Goal: Check status: Check status

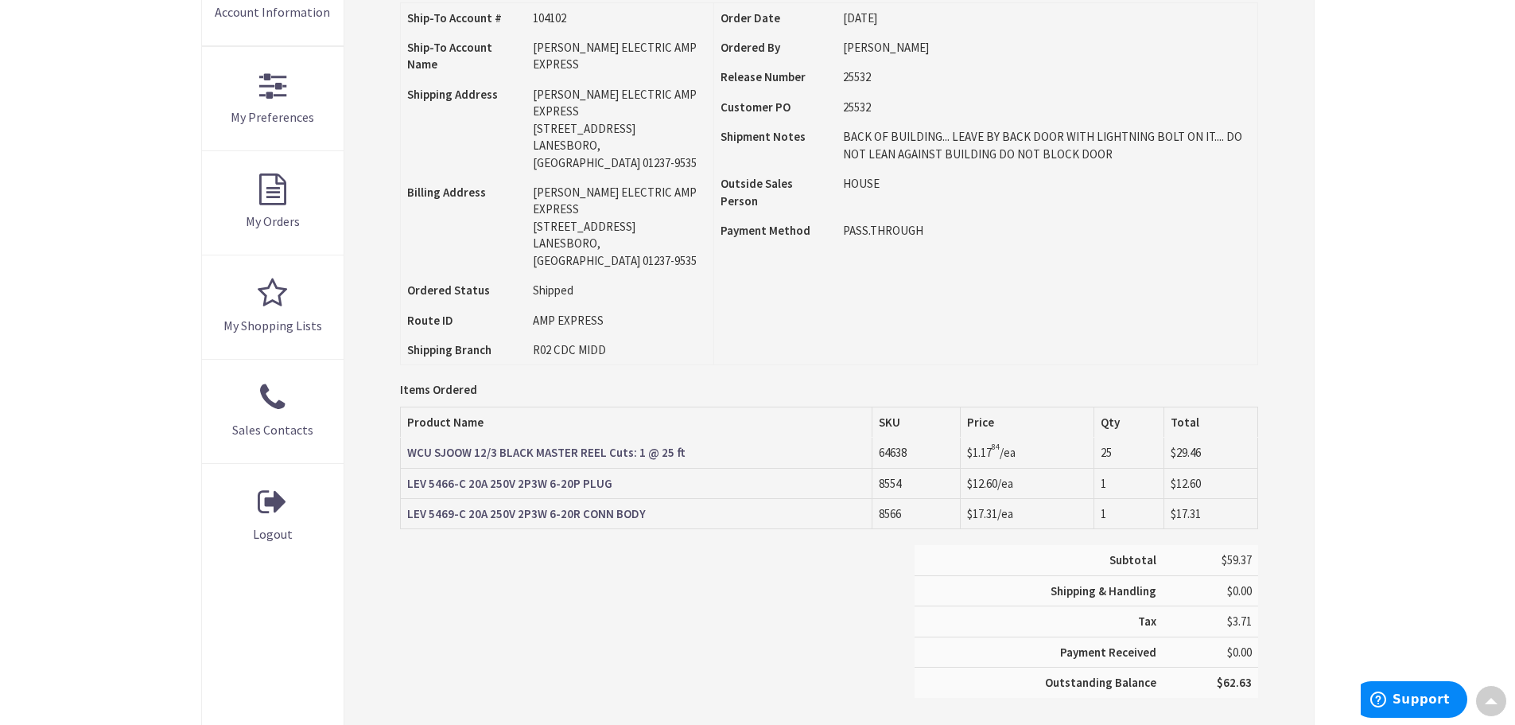
type input "Piper Farm, [STREET_ADDRESS]"
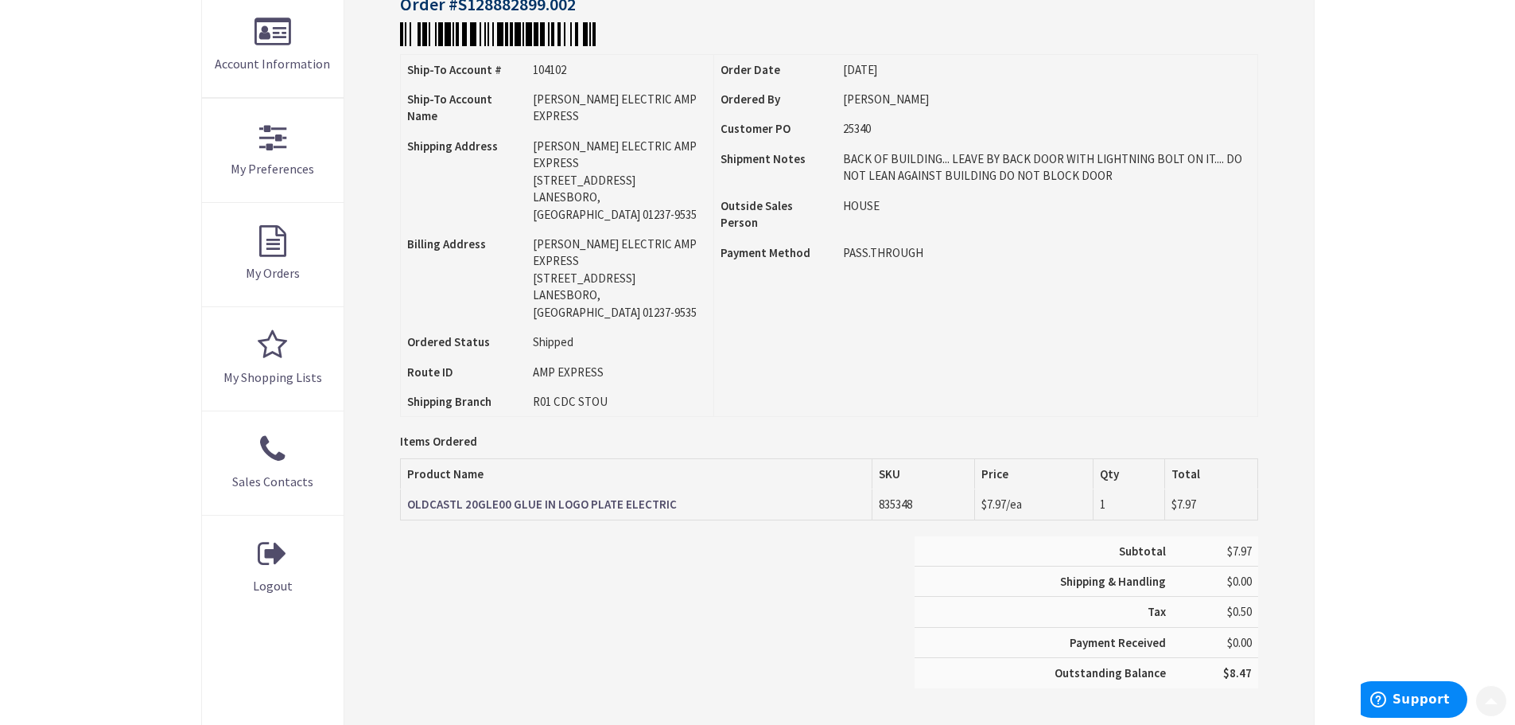
scroll to position [398, 0]
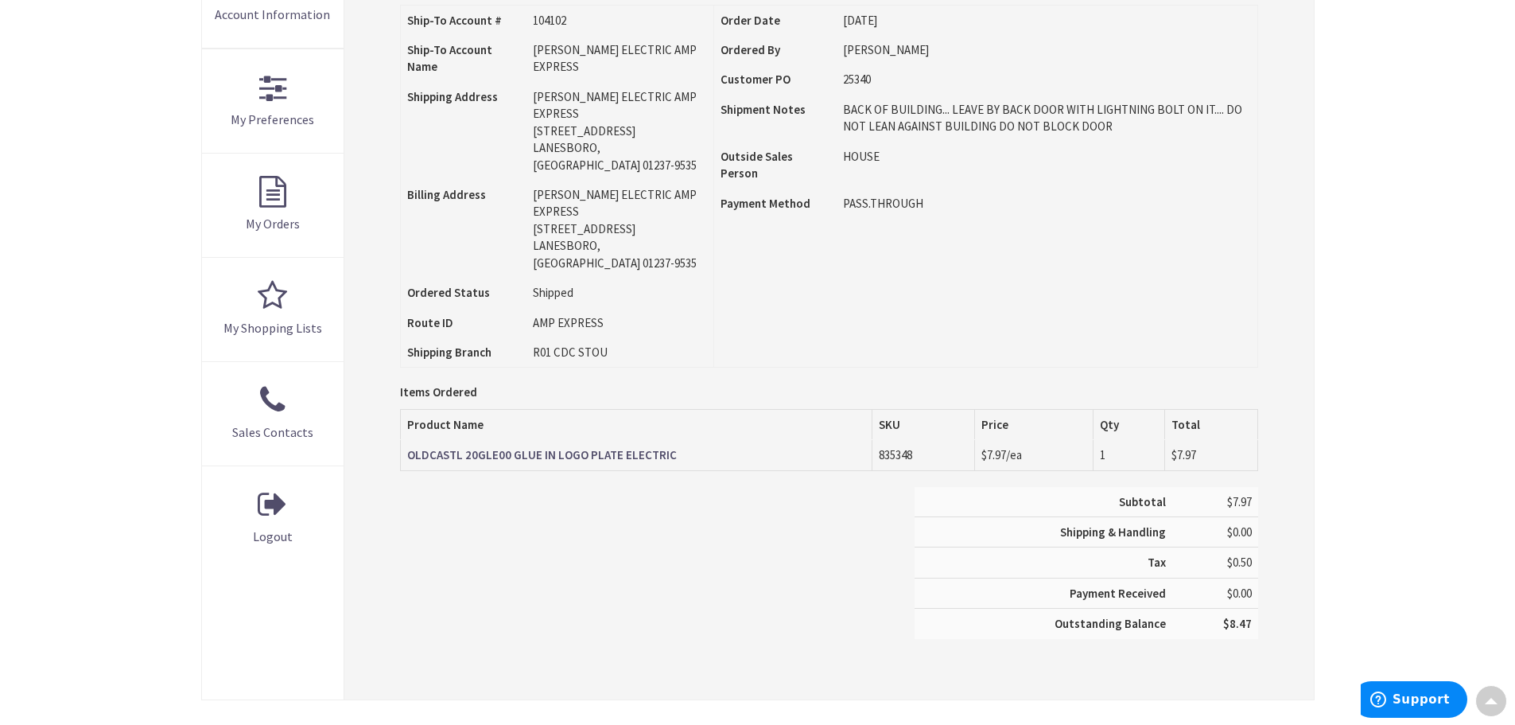
click at [553, 447] on strong "OLDCASTL 20GLE00 GLUE IN LOGO PLATE ELECTRIC" at bounding box center [542, 454] width 270 height 15
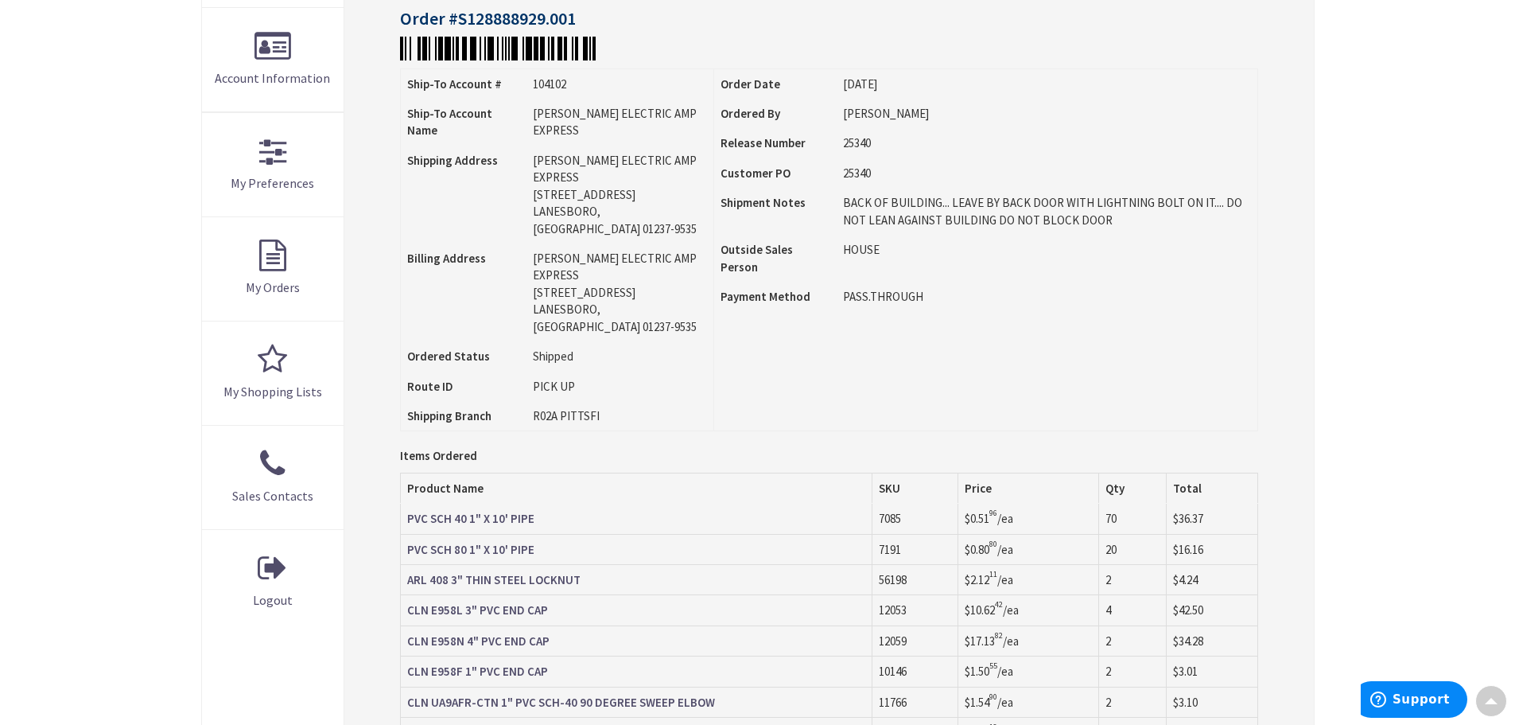
scroll to position [161, 0]
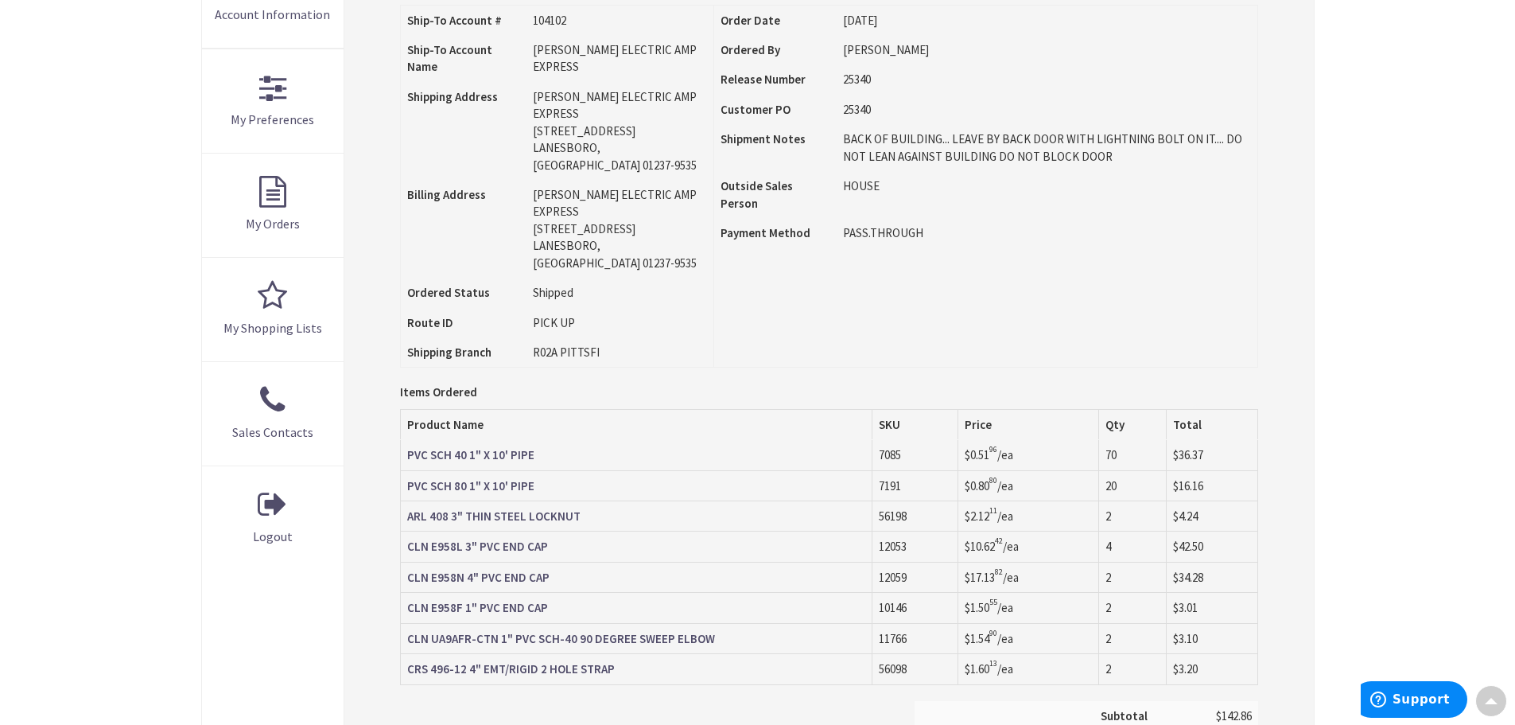
scroll to position [400, 0]
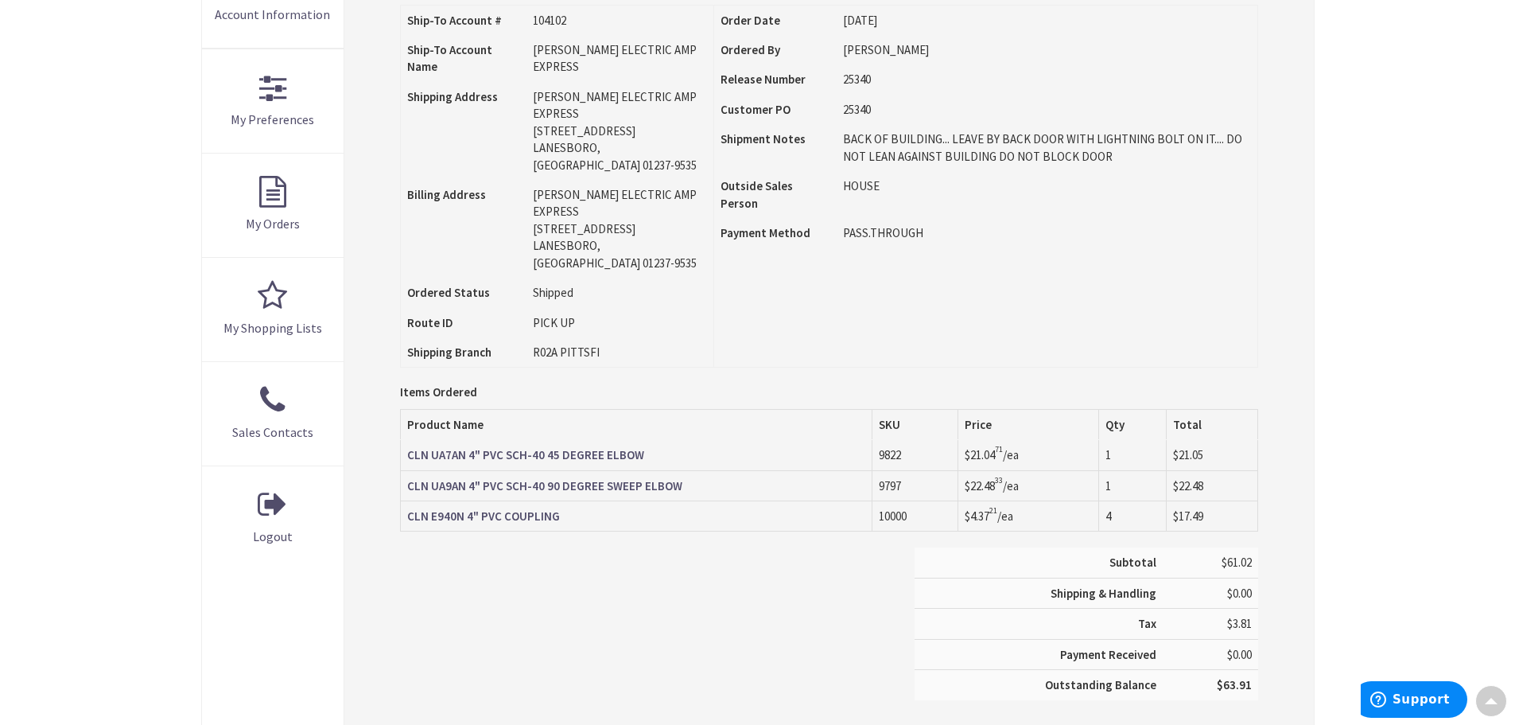
scroll to position [400, 0]
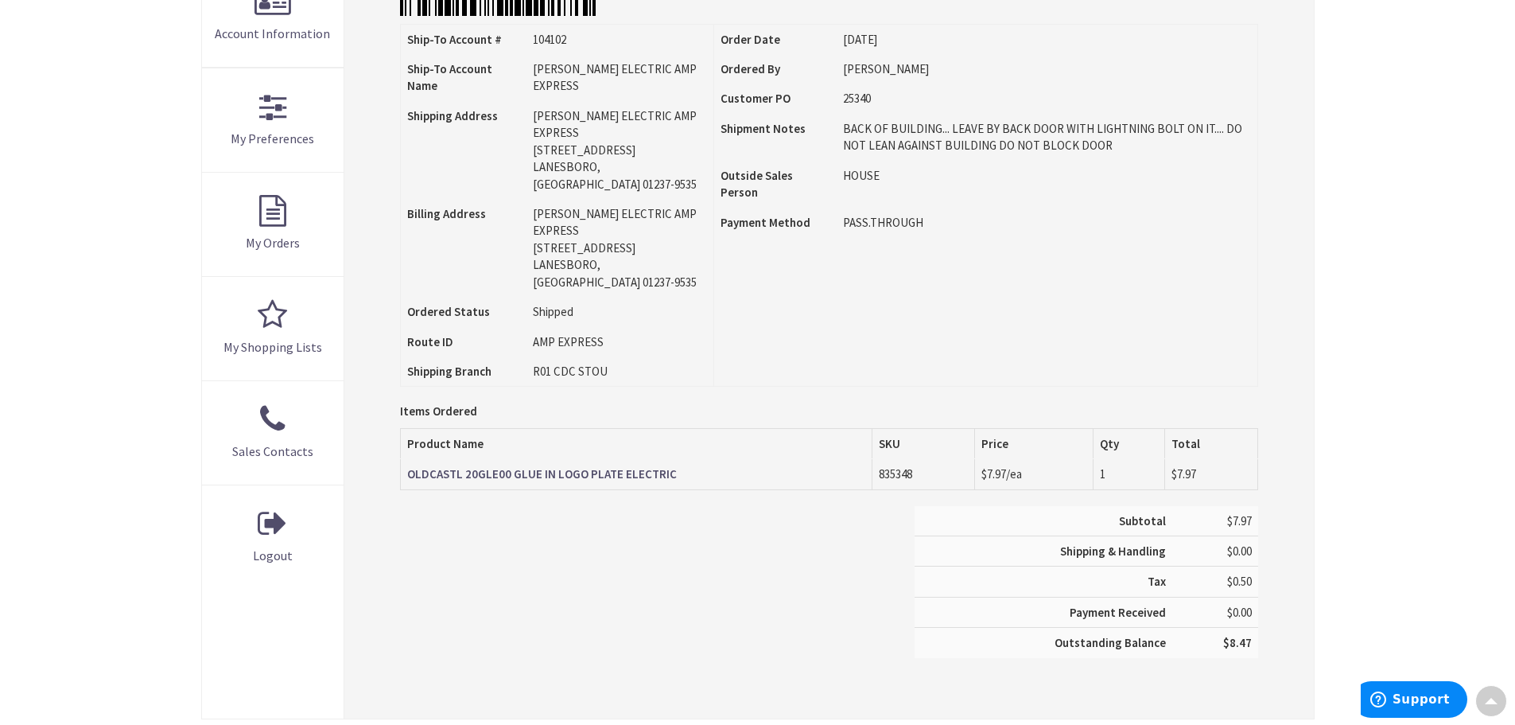
scroll to position [400, 0]
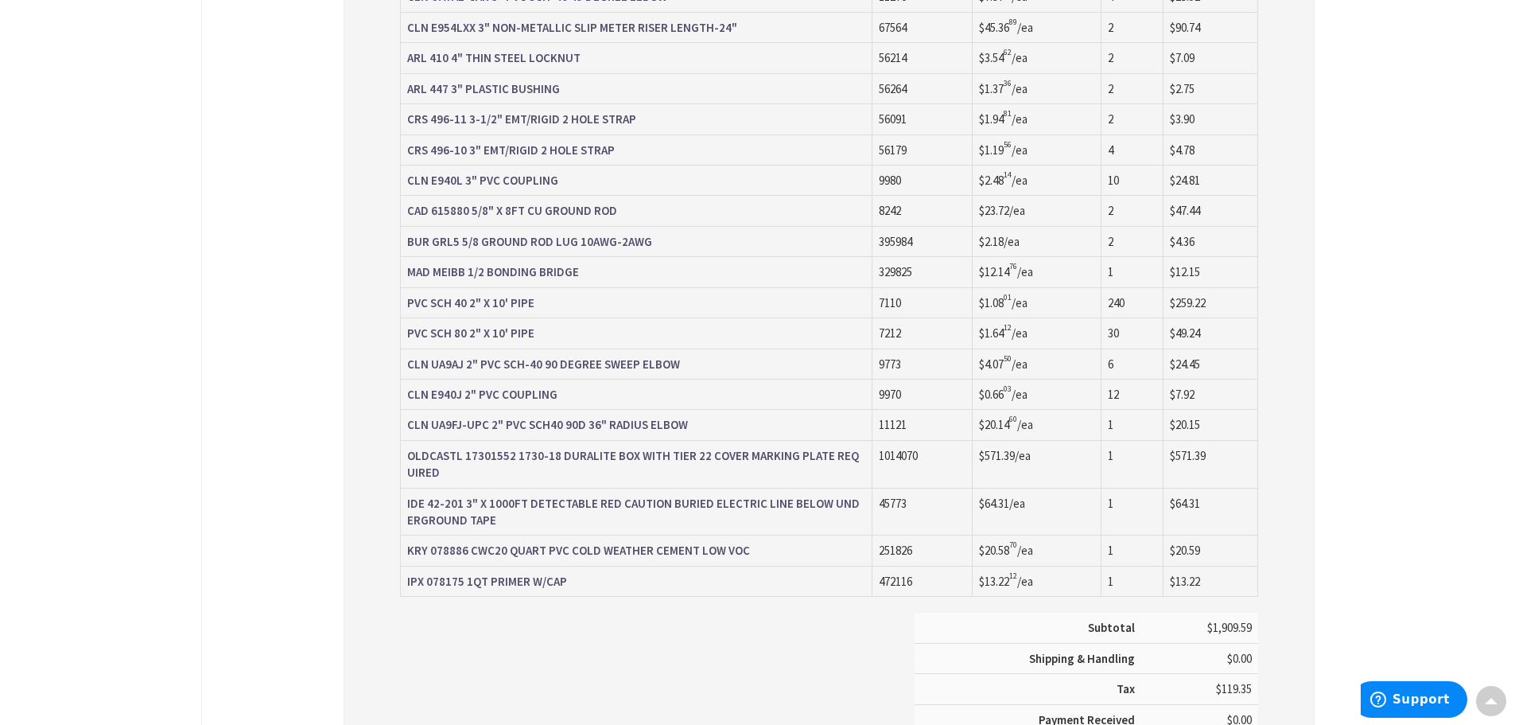
scroll to position [957, 0]
